Goal: Check status: Check status

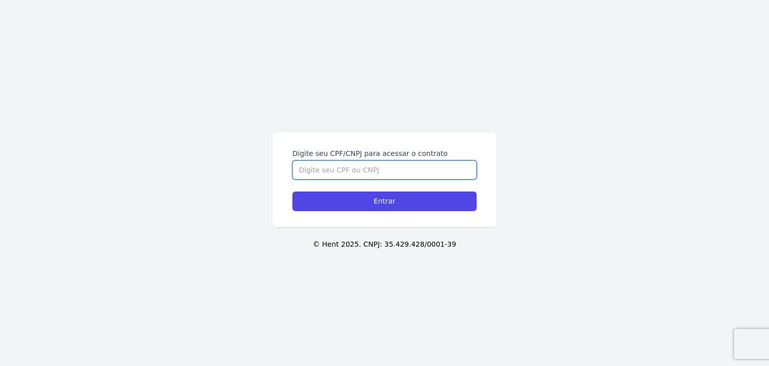
click at [378, 177] on input "Digite seu CPF/CNPJ para acessar o contrato" at bounding box center [384, 169] width 184 height 19
click at [383, 170] on input "Digite seu CPF/CNPJ para acessar o contrato" at bounding box center [384, 169] width 184 height 19
paste input "893.393.713-72"
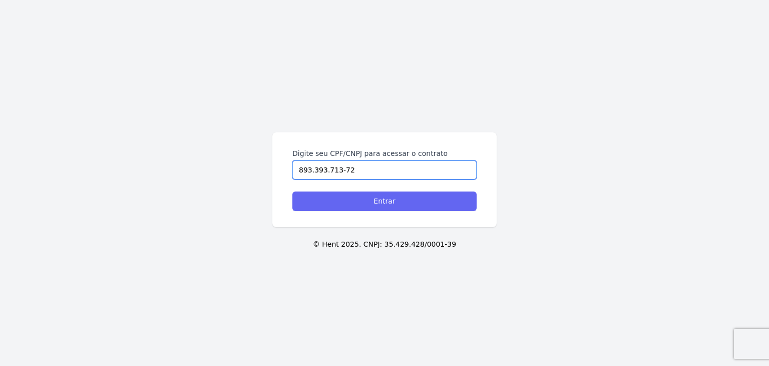
type input "893.393.713-72"
click at [392, 200] on input "Entrar" at bounding box center [384, 201] width 184 height 20
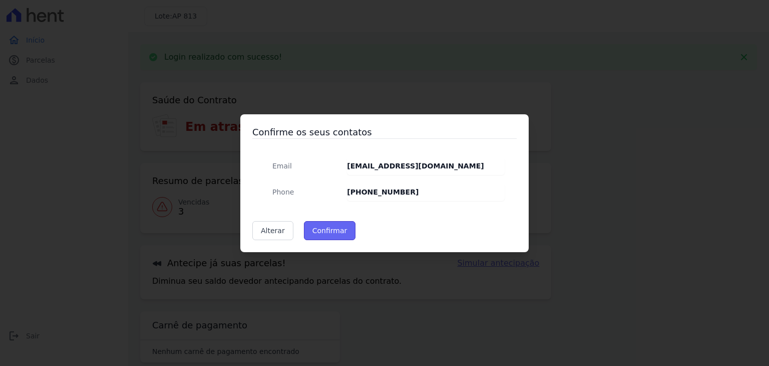
click at [336, 230] on button "Confirmar" at bounding box center [330, 230] width 52 height 19
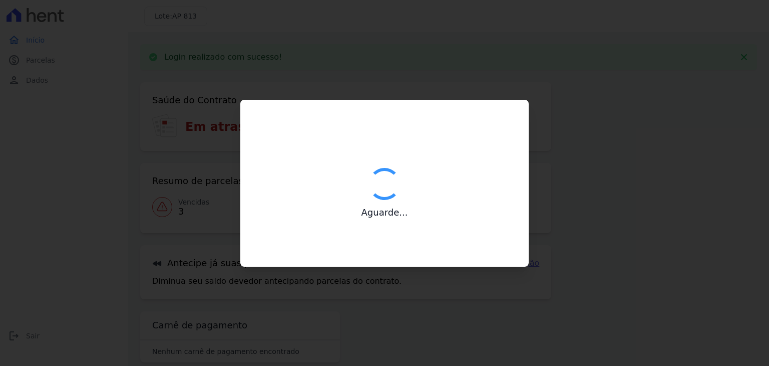
type input "Contatos confirmados com sucesso."
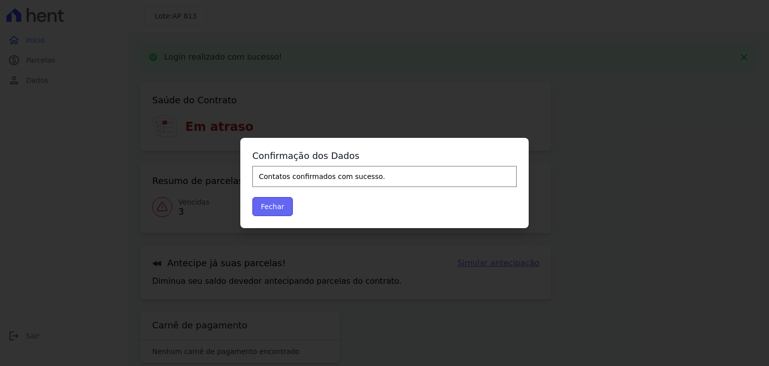
click at [268, 204] on button "Fechar" at bounding box center [272, 206] width 41 height 19
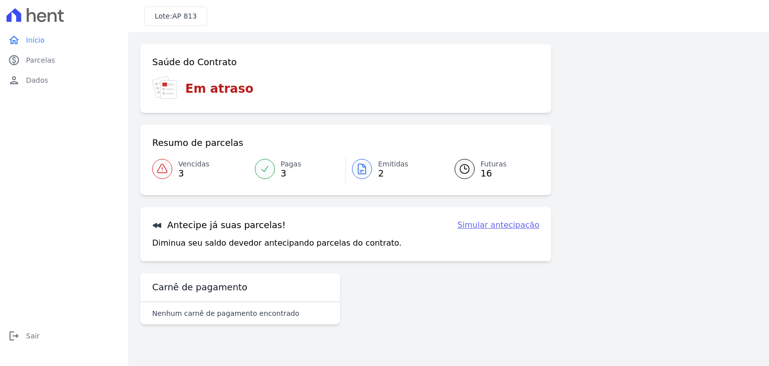
click at [363, 178] on div at bounding box center [362, 169] width 20 height 20
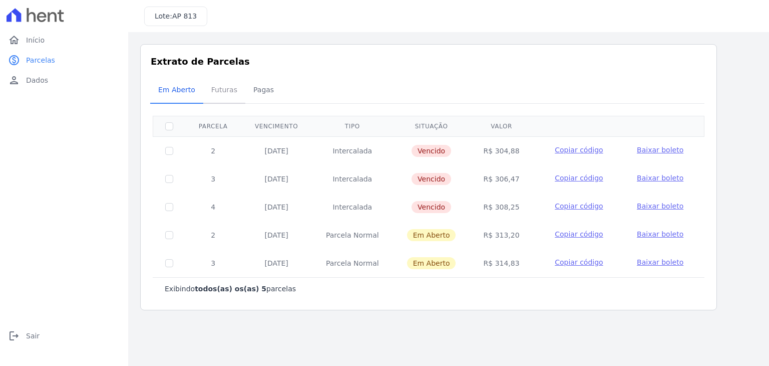
click at [231, 94] on span "Futuras" at bounding box center [224, 90] width 38 height 20
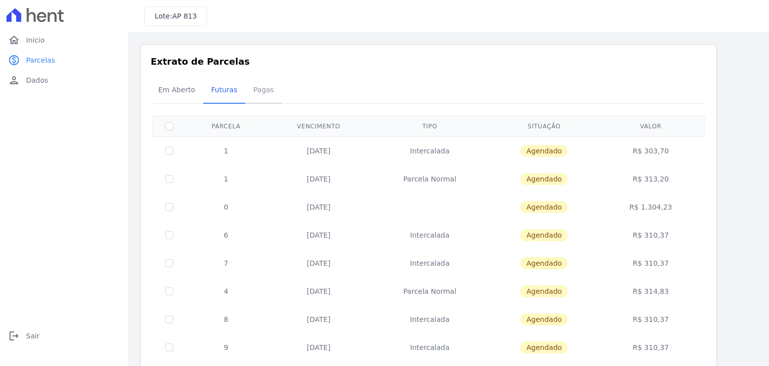
click at [254, 93] on span "Pagas" at bounding box center [263, 90] width 33 height 20
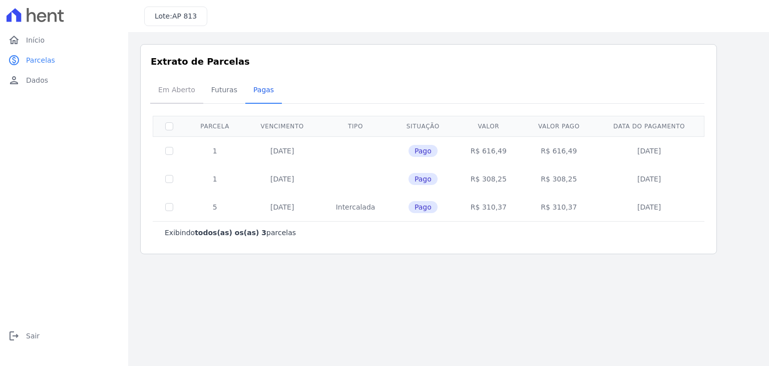
click at [177, 86] on span "Em Aberto" at bounding box center [176, 90] width 49 height 20
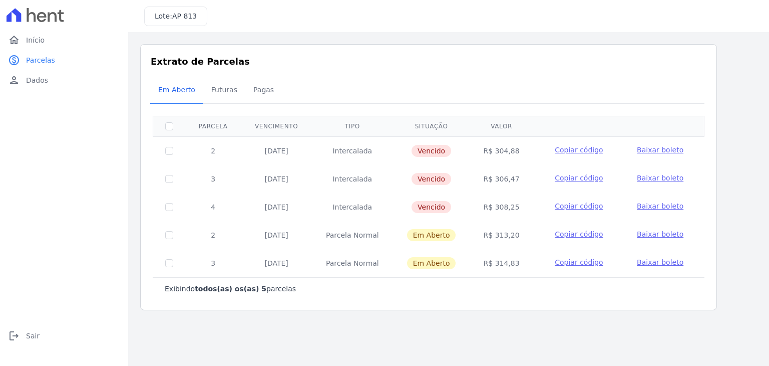
click at [46, 12] on icon at bounding box center [36, 15] width 58 height 14
click at [52, 19] on icon at bounding box center [36, 15] width 58 height 14
click at [35, 340] on link "logout Sair" at bounding box center [64, 335] width 120 height 20
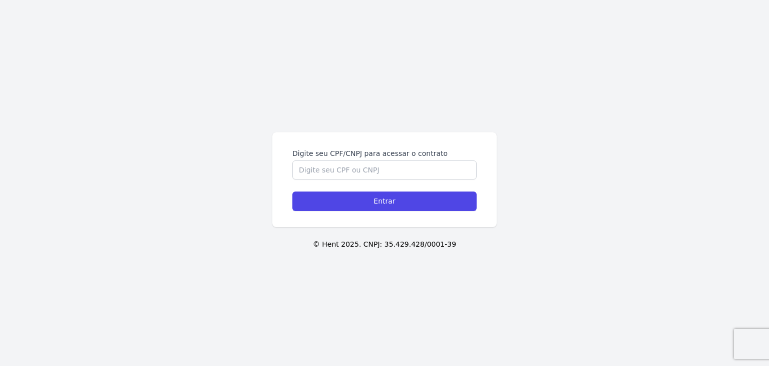
click at [373, 184] on form "Digite seu CPF/CNPJ para acessar o contrato Entrar" at bounding box center [384, 179] width 184 height 63
click at [373, 172] on input "Digite seu CPF/CNPJ para acessar o contrato" at bounding box center [384, 169] width 184 height 19
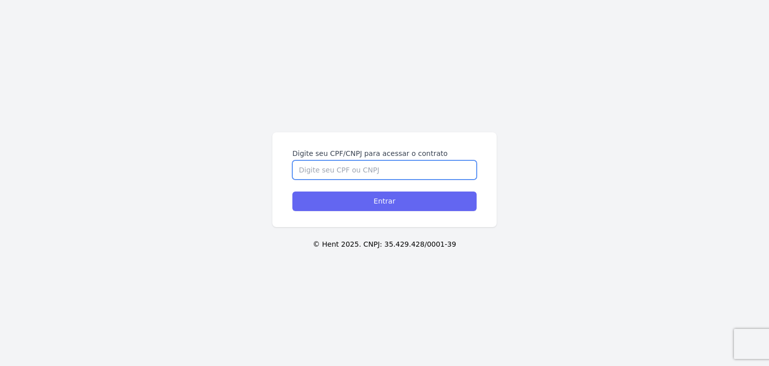
paste input "893.393.713-72"
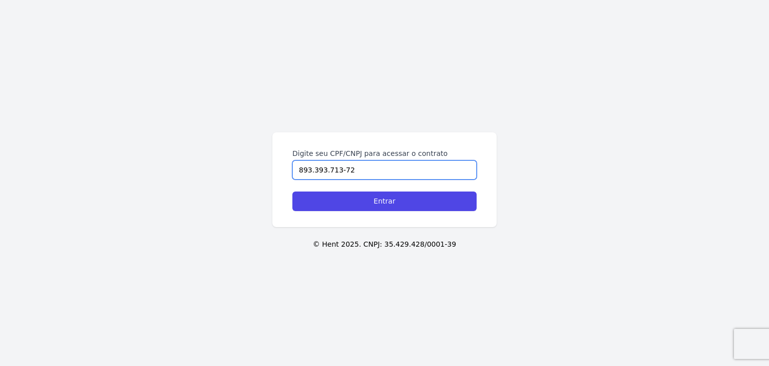
type input "893.393.713-72"
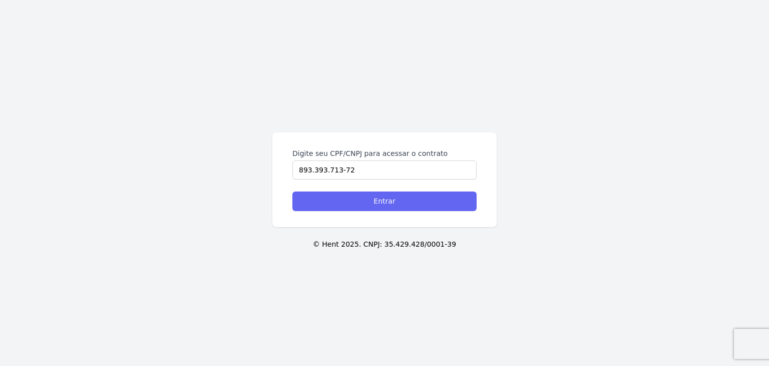
drag, startPoint x: 390, startPoint y: 211, endPoint x: 389, endPoint y: 203, distance: 7.6
click at [390, 211] on div "Digite seu CPF/CNPJ para acessar o contrato 893.393.713-72 Entrar" at bounding box center [384, 179] width 224 height 95
click at [389, 203] on input "Entrar" at bounding box center [384, 201] width 184 height 20
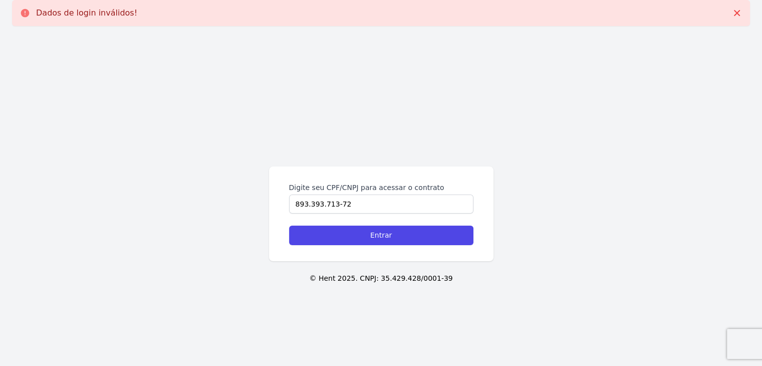
type input "893.393.713-72"
click at [403, 219] on form "Digite seu CPF/CNPJ para acessar o contrato 893.393.713-72 Entrar" at bounding box center [381, 213] width 184 height 63
click at [409, 244] on div "Digite seu CPF/CNPJ para acessar o contrato 893.393.713-72 Entrar" at bounding box center [381, 213] width 224 height 95
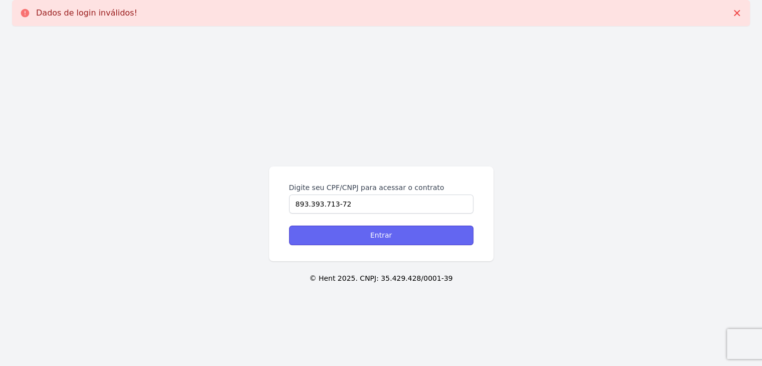
click at [413, 236] on input "Entrar" at bounding box center [381, 235] width 184 height 20
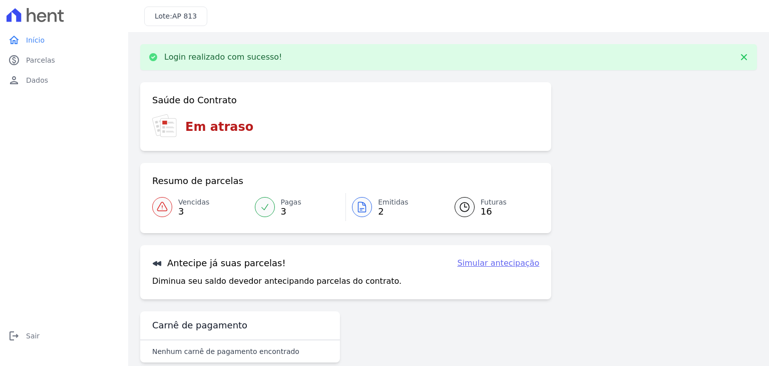
click at [372, 209] on link "Emitidas 2" at bounding box center [394, 207] width 97 height 28
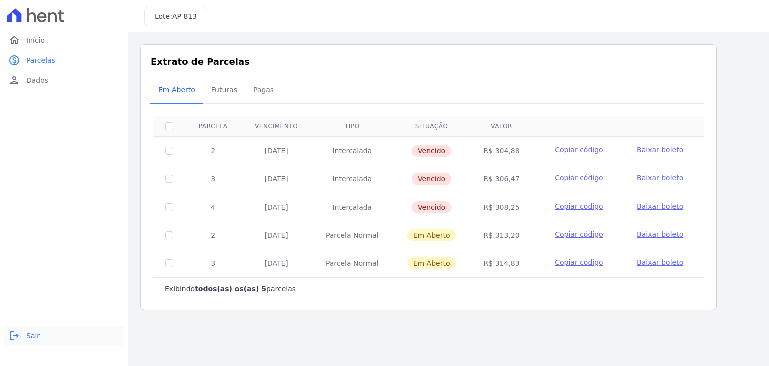
click at [27, 333] on span "Sair" at bounding box center [33, 335] width 14 height 10
